Goal: Task Accomplishment & Management: Use online tool/utility

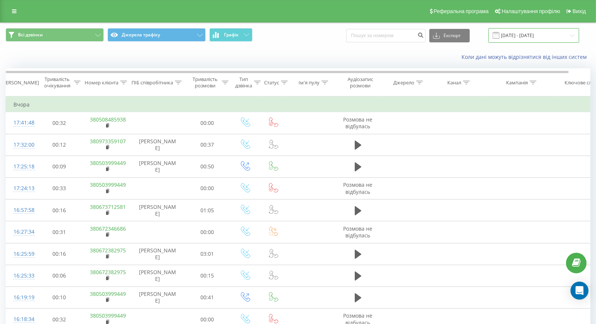
click at [559, 38] on input "[DATE] - [DATE]" at bounding box center [533, 35] width 91 height 15
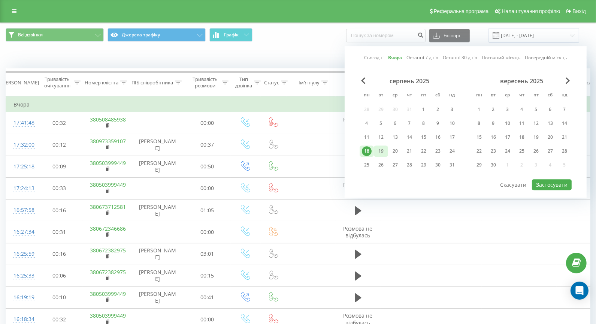
click at [378, 150] on div "19" at bounding box center [381, 151] width 10 height 10
click at [545, 185] on button "Застосувати" at bounding box center [552, 184] width 40 height 11
type input "[DATE] - [DATE]"
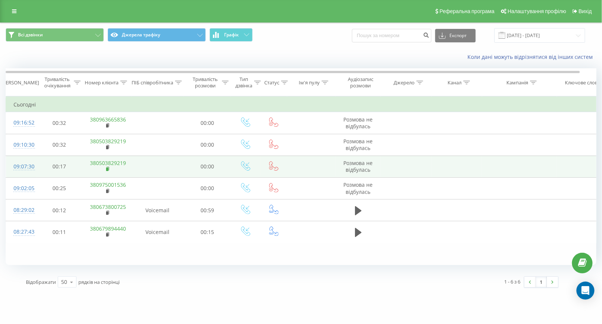
click at [108, 167] on rect at bounding box center [107, 168] width 2 height 3
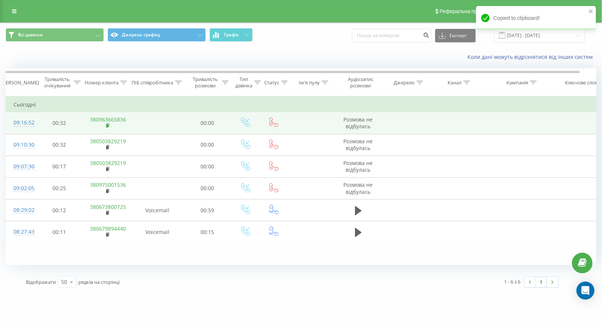
click at [107, 125] on rect at bounding box center [107, 125] width 2 height 3
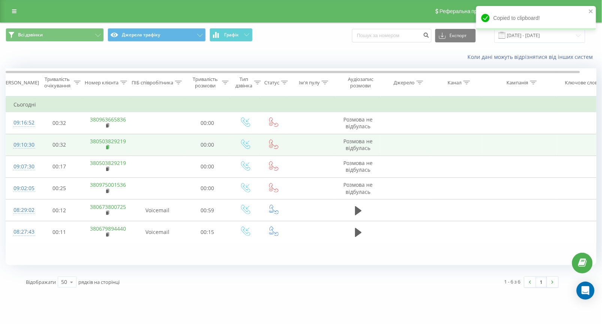
click at [108, 145] on icon at bounding box center [108, 147] width 4 height 5
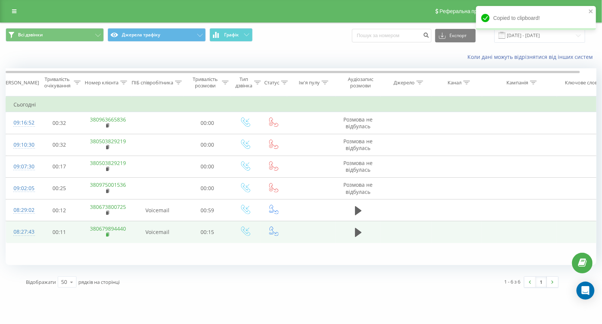
click at [107, 234] on rect at bounding box center [107, 234] width 2 height 3
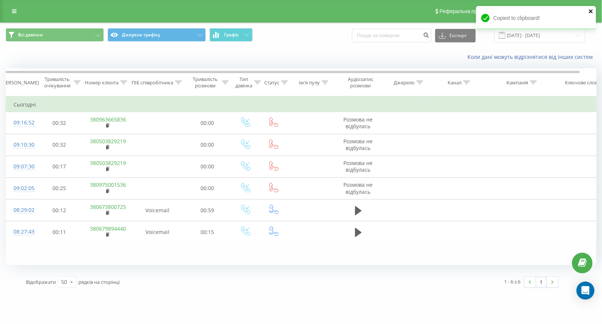
click at [591, 12] on icon "close" at bounding box center [590, 11] width 4 height 4
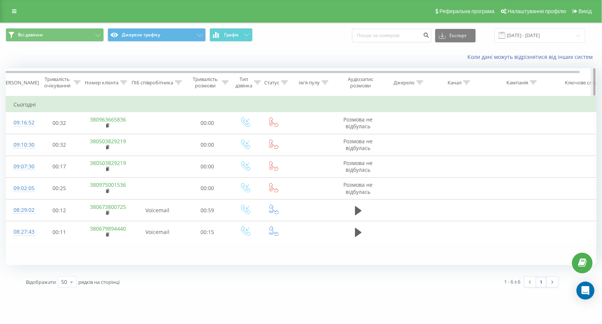
drag, startPoint x: 593, startPoint y: 82, endPoint x: 595, endPoint y: 100, distance: 17.7
click at [595, 100] on div "Дата дзвінка Тривалість очікування Номер клієнта ПІБ співробітника Тривалість р…" at bounding box center [301, 166] width 590 height 197
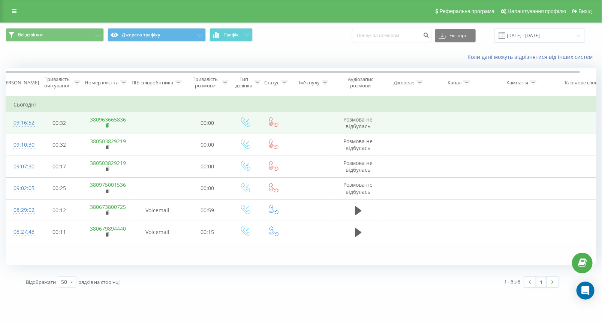
click at [109, 124] on icon at bounding box center [108, 125] width 4 height 5
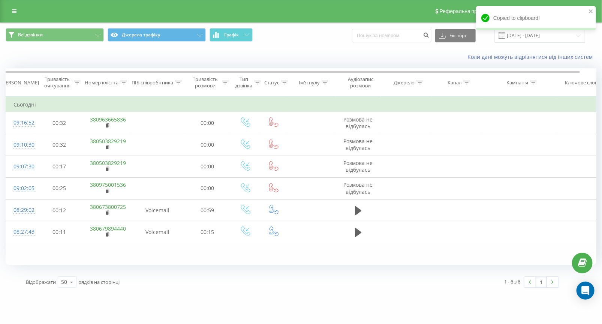
click at [21, 256] on div "Фільтрувати за умовою Дорівнює Скасувати OK Фільтрувати за умовою Містить Скасу…" at bounding box center [301, 180] width 590 height 169
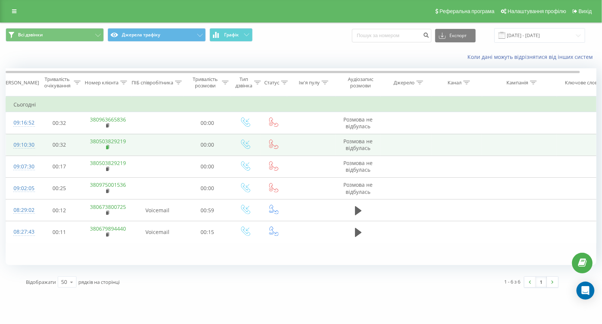
click at [109, 146] on icon at bounding box center [107, 146] width 3 height 3
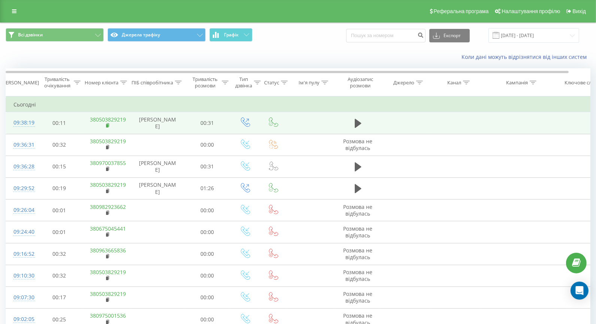
click at [106, 125] on rect at bounding box center [107, 125] width 2 height 3
click at [108, 126] on icon at bounding box center [107, 124] width 3 height 3
